Goal: Task Accomplishment & Management: Manage account settings

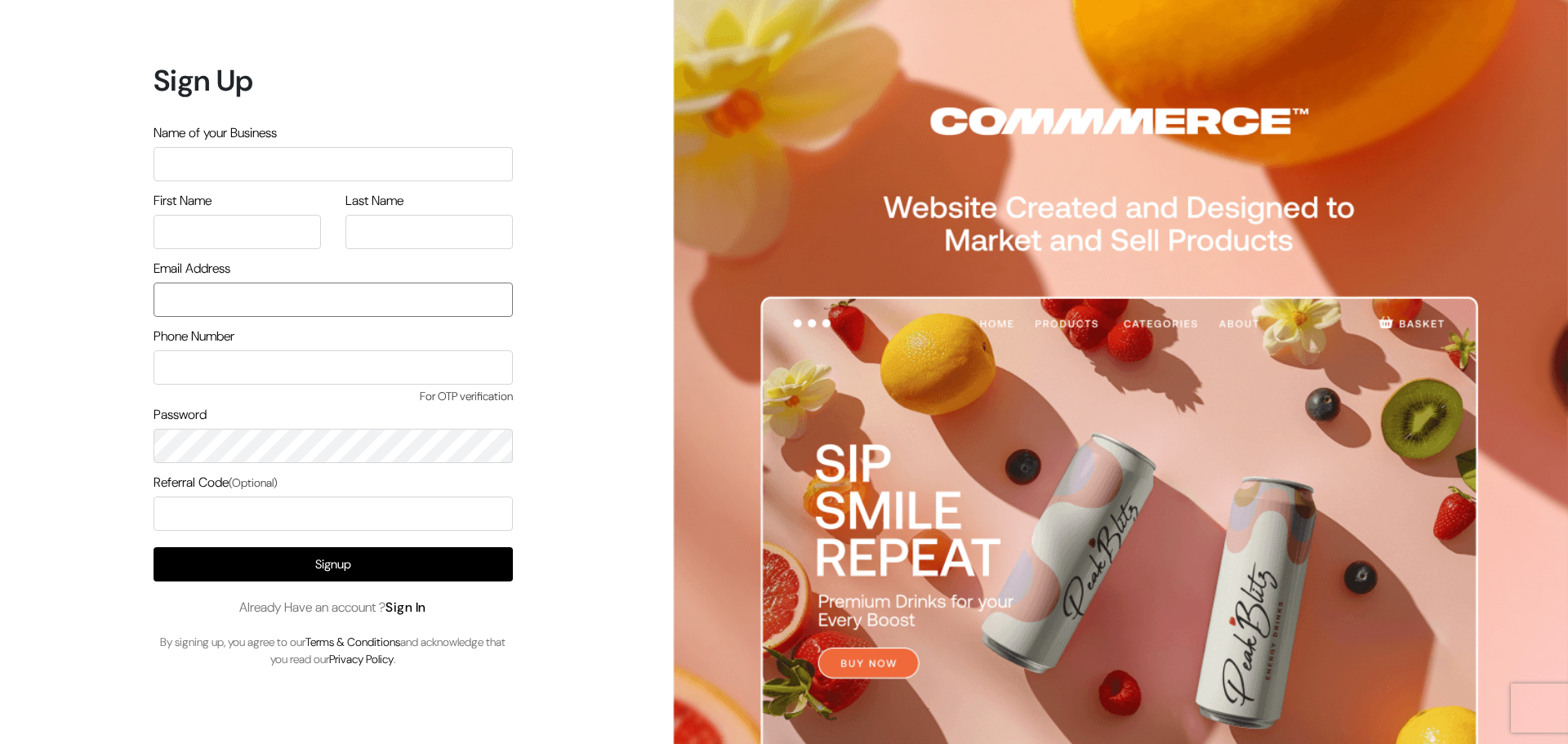
type input "[EMAIL_ADDRESS][DOMAIN_NAME]"
click at [411, 615] on link "Sign In" at bounding box center [405, 607] width 41 height 18
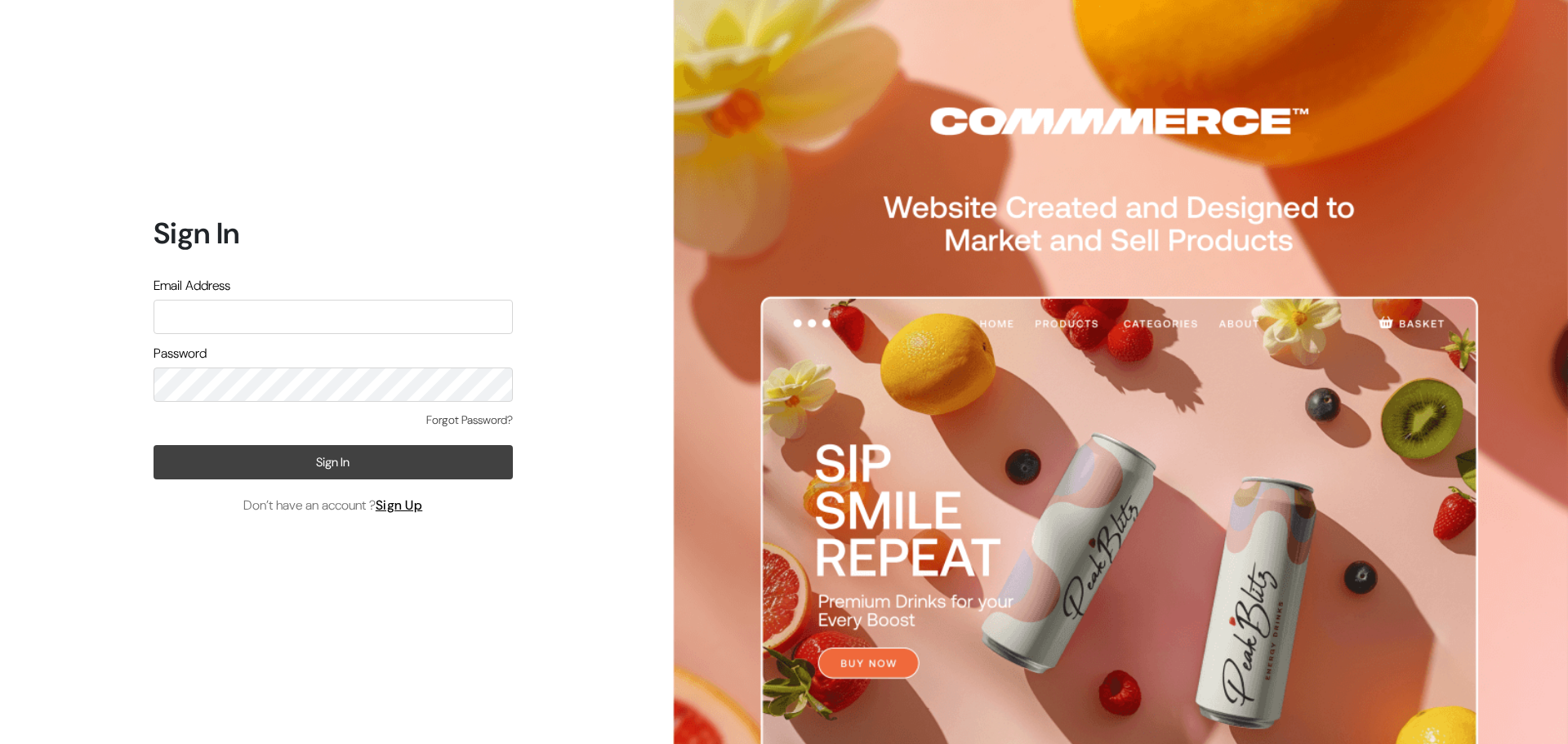
type input "[EMAIL_ADDRESS][DOMAIN_NAME]"
click at [363, 466] on button "Sign In" at bounding box center [333, 462] width 359 height 34
